Goal: Task Accomplishment & Management: Manage account settings

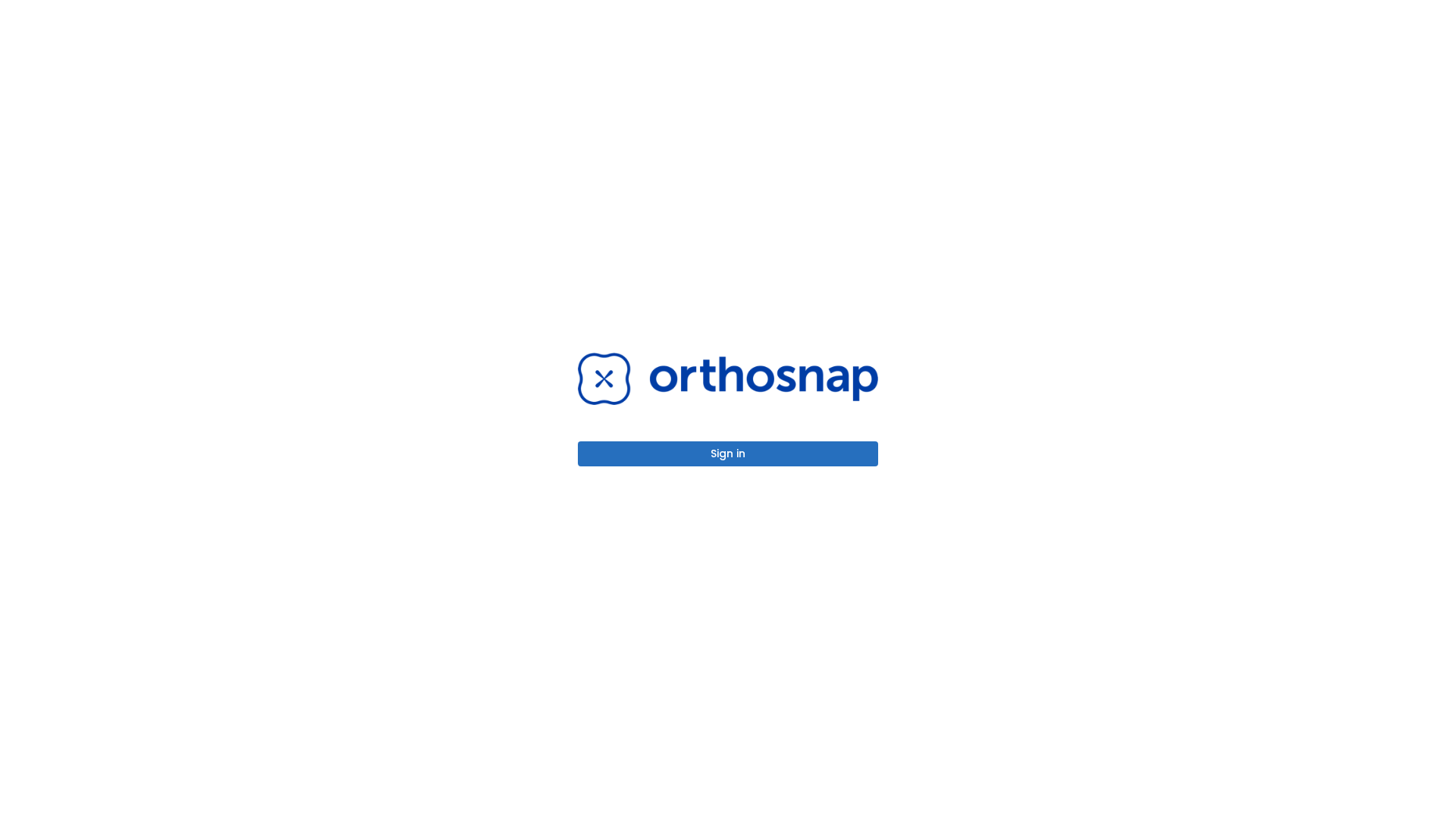
click at [728, 453] on button "Sign in" at bounding box center [728, 454] width 300 height 25
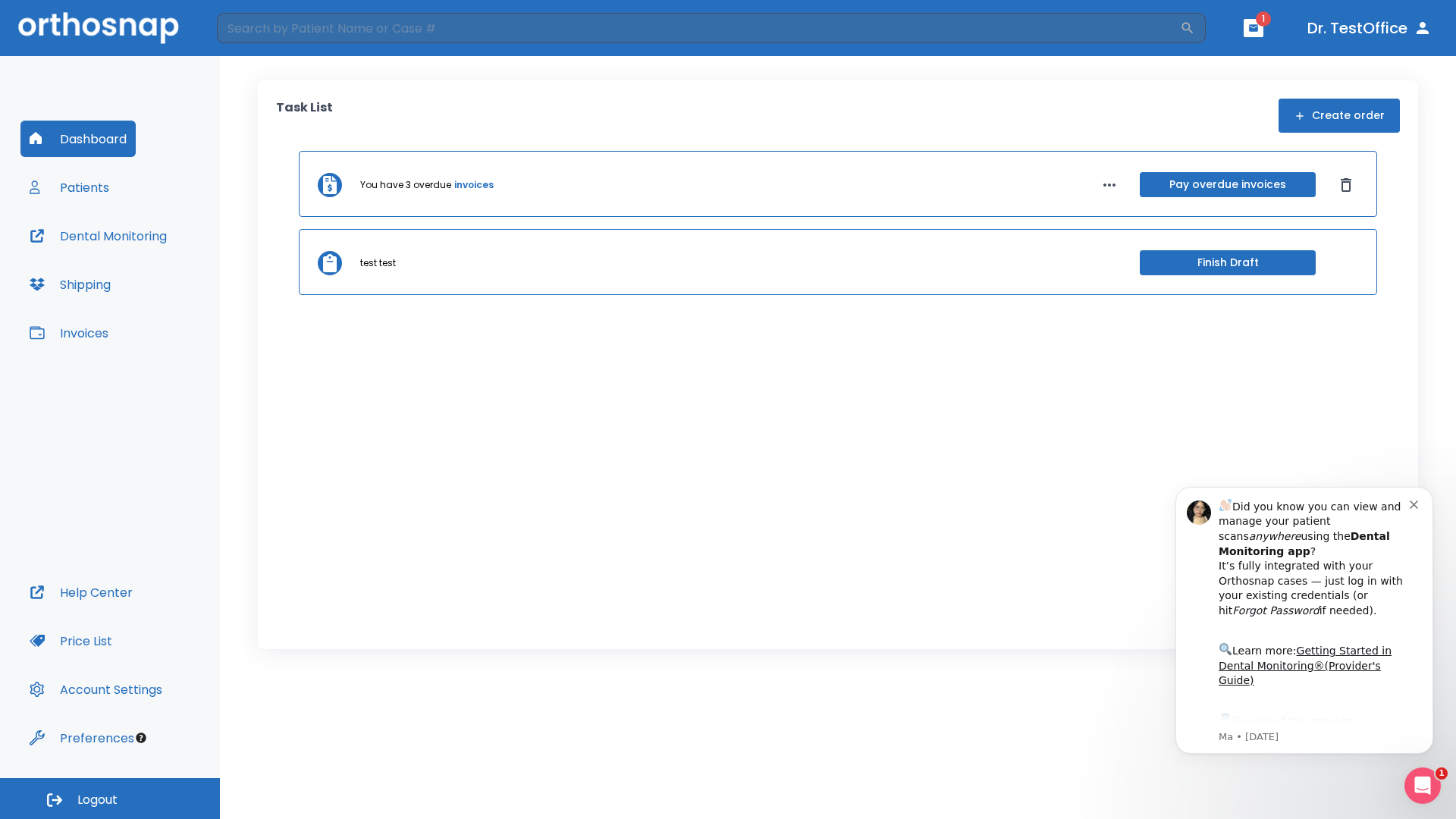
click at [110, 799] on span "Logout" at bounding box center [97, 800] width 40 height 16
